Goal: Information Seeking & Learning: Check status

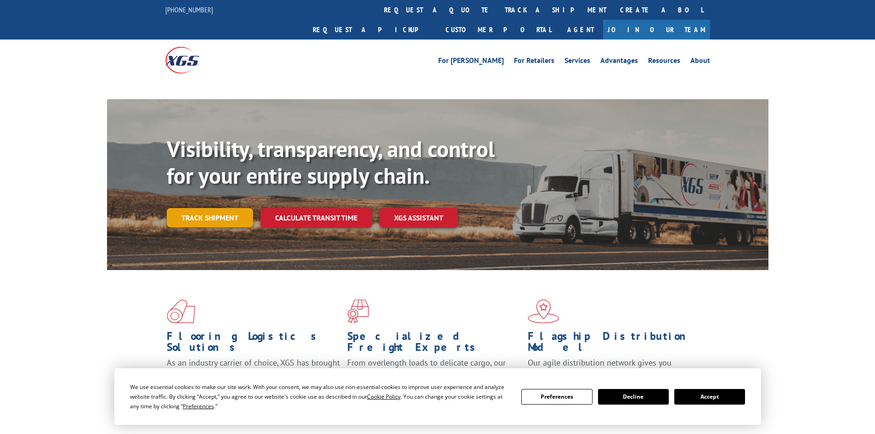
click at [212, 208] on link "Track shipment" at bounding box center [210, 217] width 86 height 19
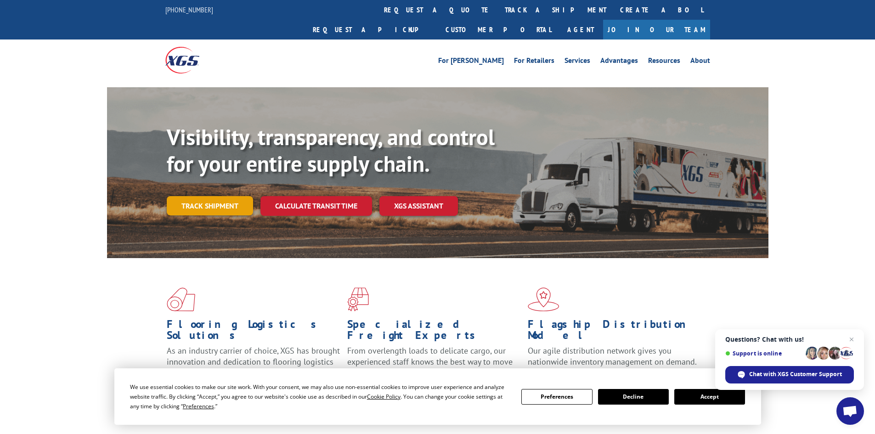
click at [213, 196] on link "Track shipment" at bounding box center [210, 205] width 86 height 19
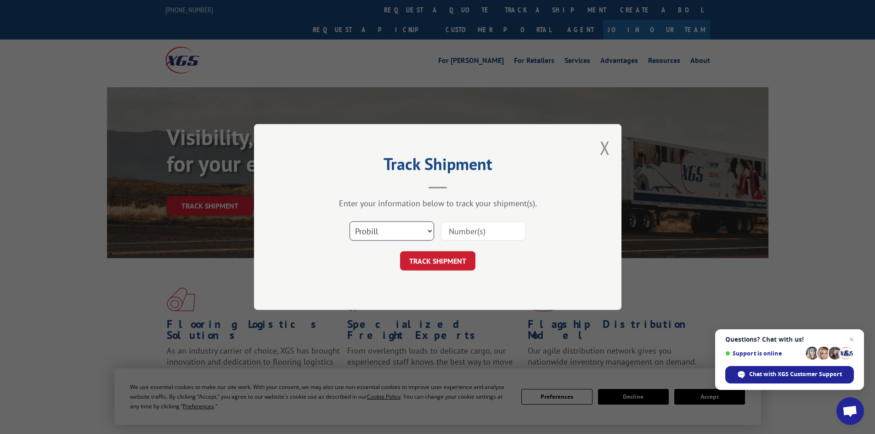
click at [402, 228] on select "Select category... Probill BOL PO" at bounding box center [392, 230] width 85 height 19
select select "bol"
click at [350, 221] on select "Select category... Probill BOL PO" at bounding box center [392, 230] width 85 height 19
paste input "468958"
type input "468958"
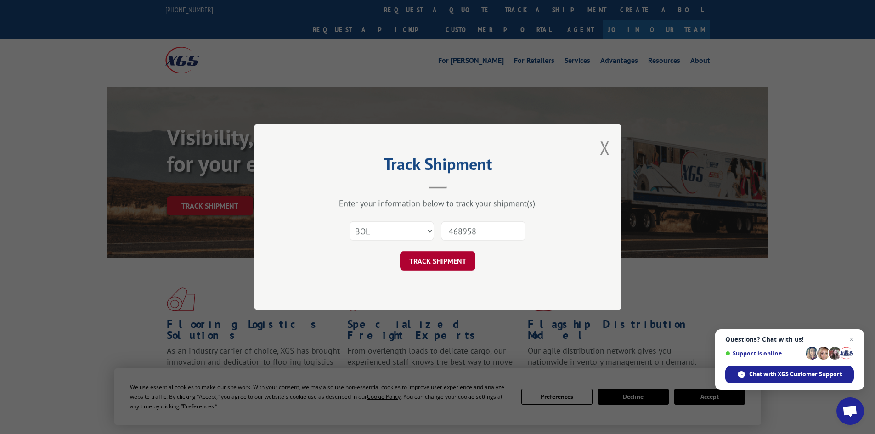
click at [446, 259] on button "TRACK SHIPMENT" at bounding box center [437, 260] width 75 height 19
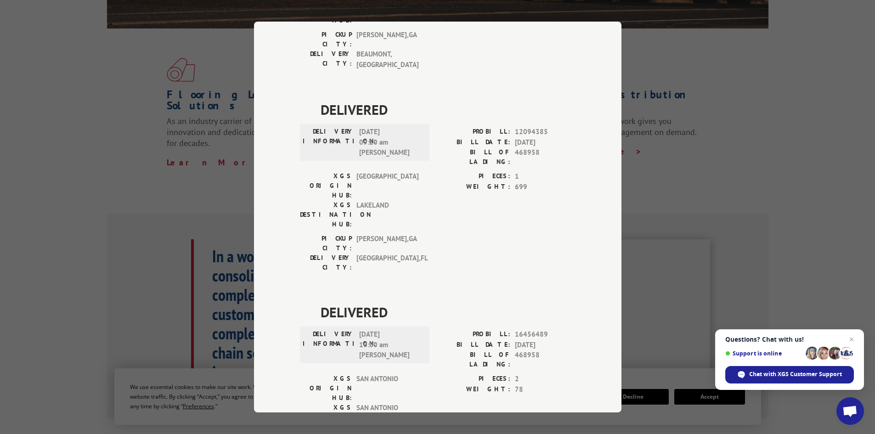
scroll to position [689, 0]
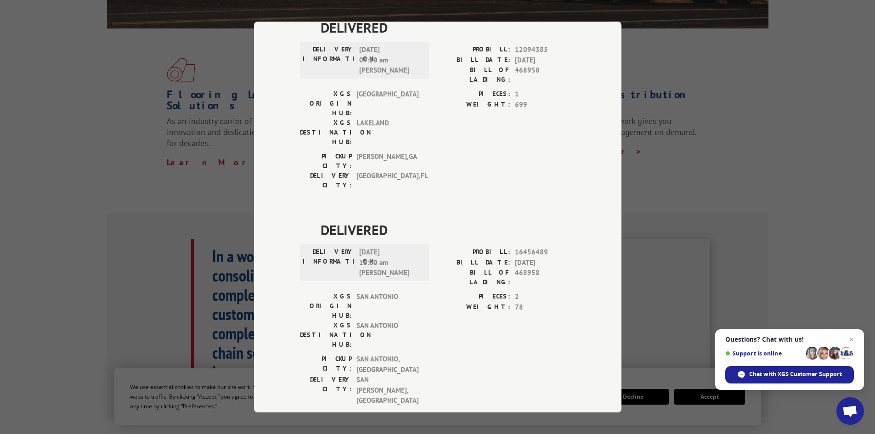
click at [83, 197] on div "Track Shipment DELIVERED DELIVERY INFORMATION: PROBILL: 9308581 BILL DATE: [DAT…" at bounding box center [437, 217] width 875 height 434
click at [144, 112] on div "Track Shipment DELIVERED DELIVERY INFORMATION: PROBILL: 9308581 BILL DATE: [DAT…" at bounding box center [437, 217] width 875 height 434
